Goal: Transaction & Acquisition: Purchase product/service

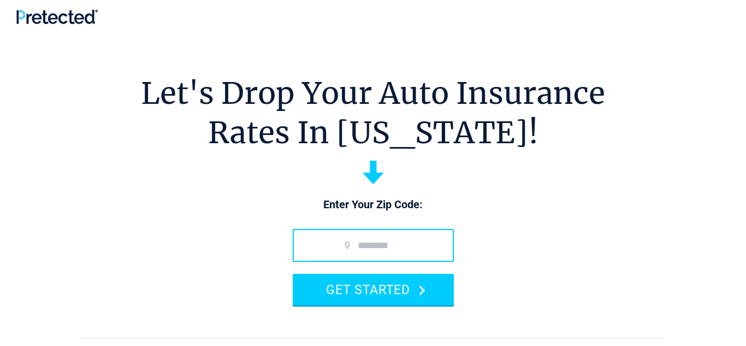
click at [342, 242] on input "zip code" at bounding box center [373, 245] width 161 height 33
type input "*****"
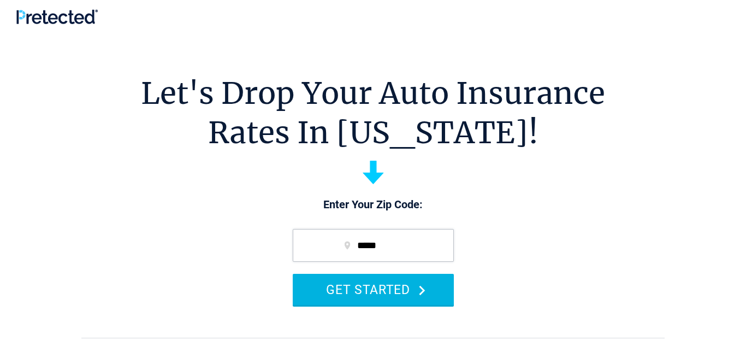
click at [373, 288] on button "GET STARTED" at bounding box center [373, 289] width 161 height 31
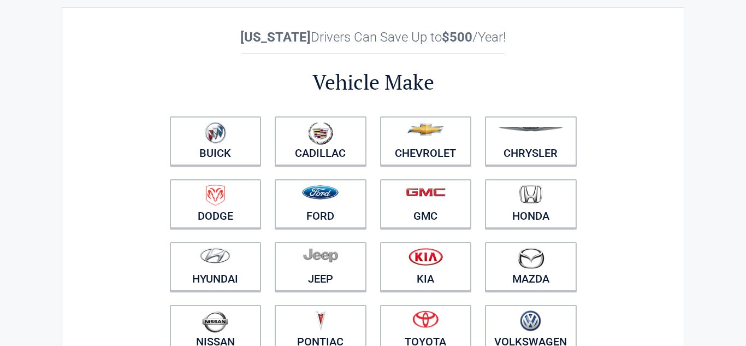
scroll to position [22, 0]
